Goal: Navigation & Orientation: Understand site structure

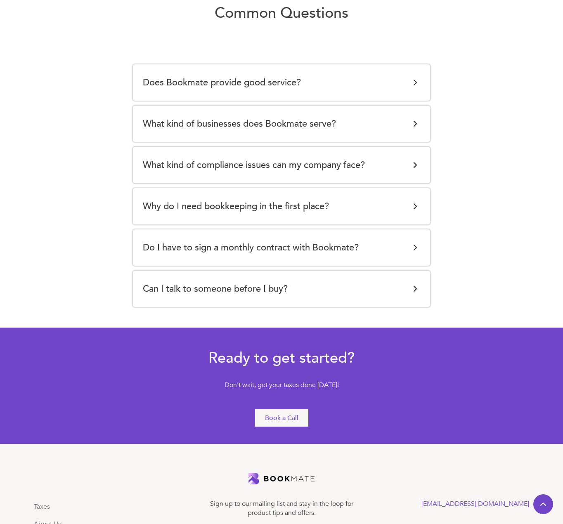
scroll to position [1548, 0]
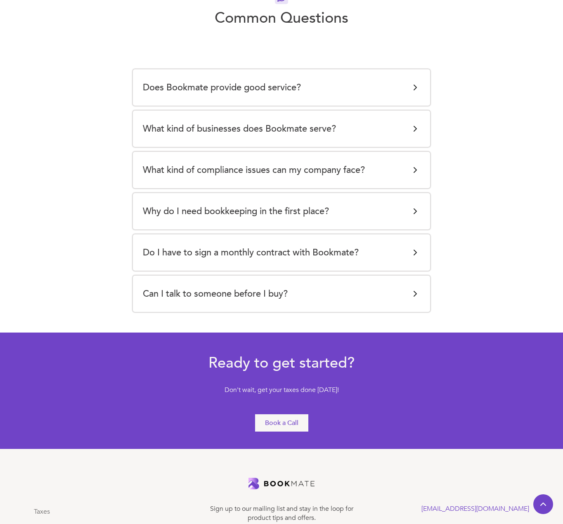
click at [367, 99] on div "Does Bookmate provide good service? Providing great service quality at a fair p…" at bounding box center [281, 87] width 297 height 36
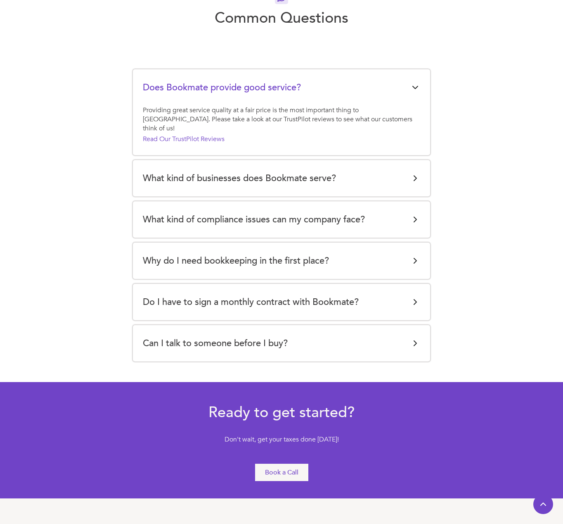
click at [414, 339] on img at bounding box center [415, 344] width 10 height 10
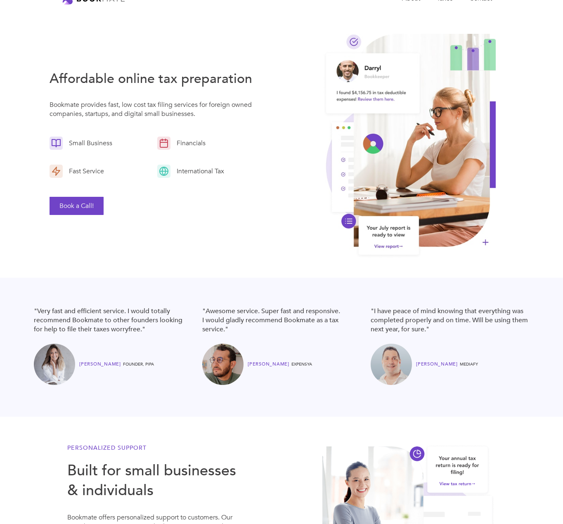
scroll to position [0, 0]
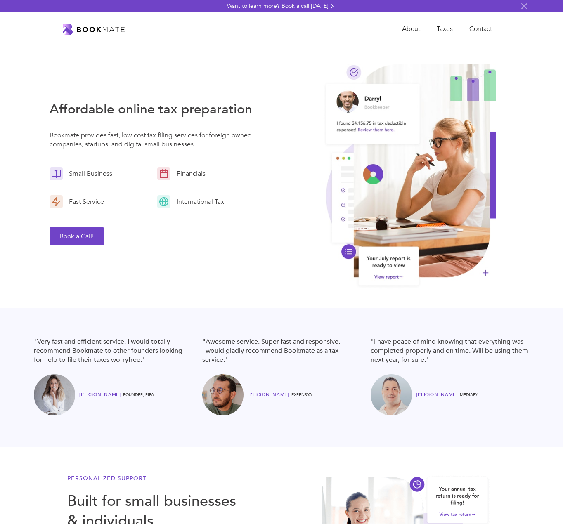
click at [397, 19] on div "About Taxes Contact" at bounding box center [281, 28] width 563 height 33
click at [405, 30] on link "About" at bounding box center [411, 29] width 35 height 17
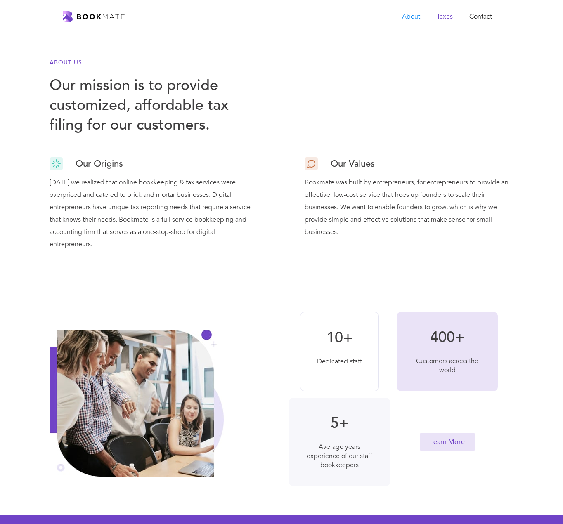
click at [451, 16] on link "Taxes" at bounding box center [445, 16] width 33 height 17
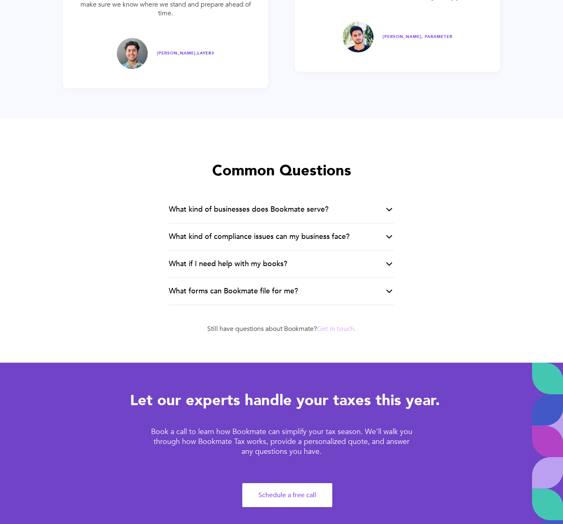
scroll to position [1465, 0]
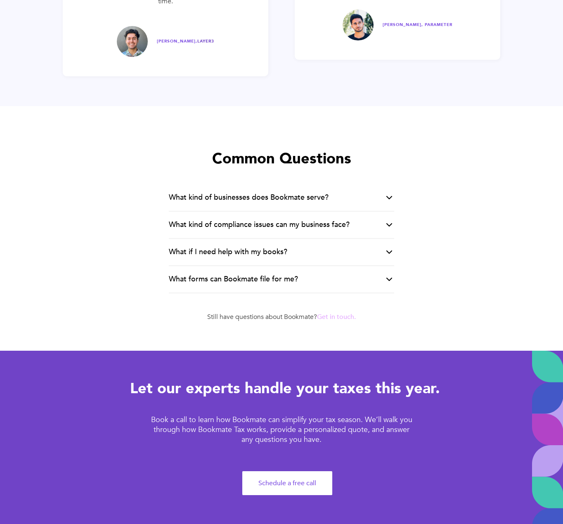
click at [301, 283] on div "What forms can Bookmate file for me?" at bounding box center [281, 279] width 225 height 27
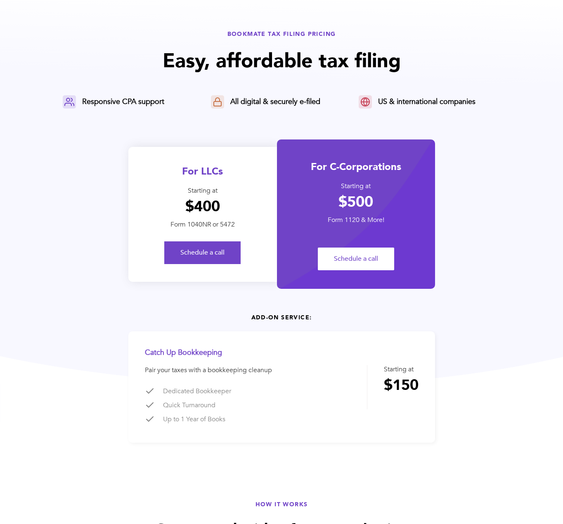
scroll to position [0, 0]
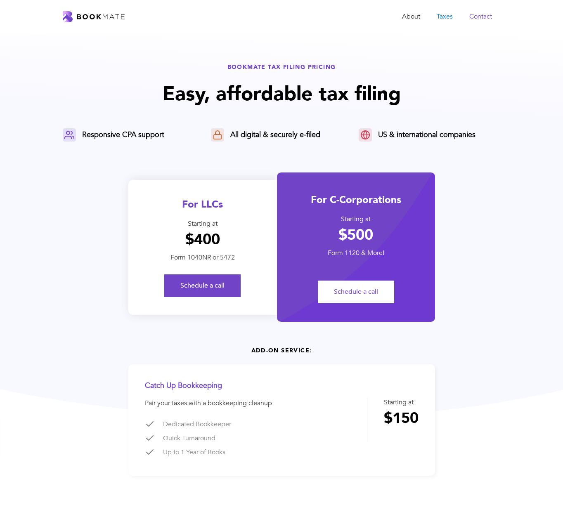
click at [478, 19] on link "Contact" at bounding box center [480, 16] width 39 height 17
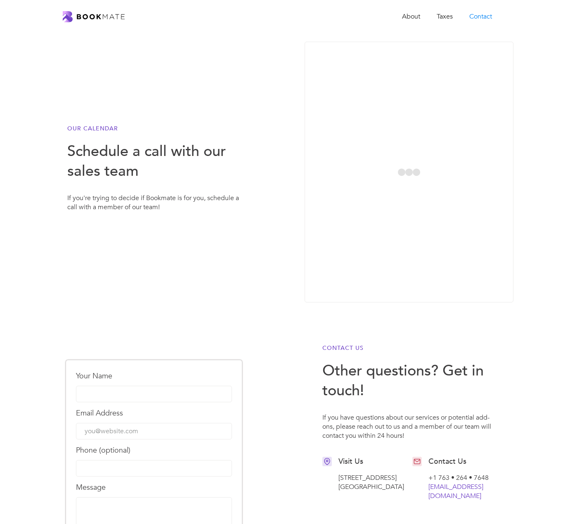
click at [78, 8] on div "About Taxes Contact" at bounding box center [281, 16] width 563 height 33
click at [83, 15] on img "home" at bounding box center [94, 16] width 62 height 11
